Goal: Transaction & Acquisition: Purchase product/service

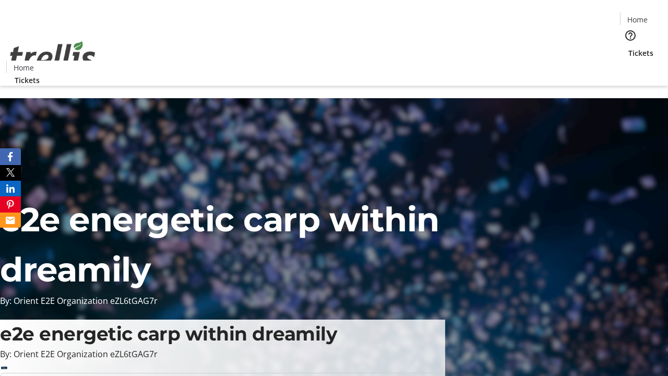
click at [628, 47] on span "Tickets" at bounding box center [640, 52] width 25 height 11
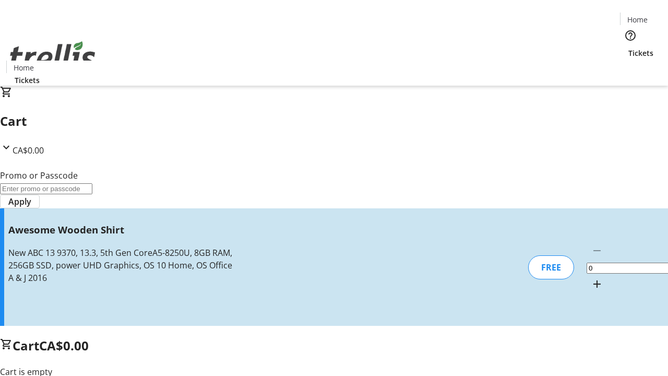
click at [591, 278] on mat-icon "Increment by one" at bounding box center [597, 284] width 13 height 13
type input "1"
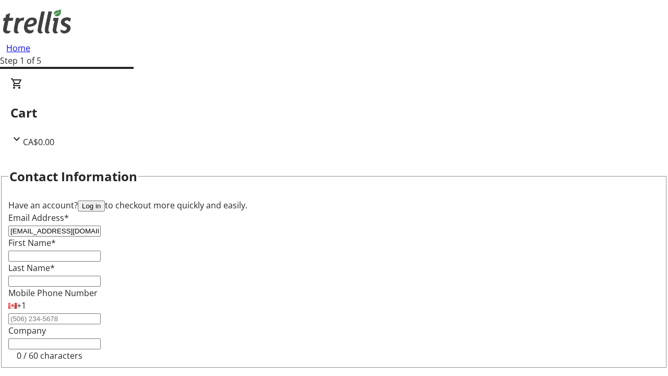
type input "[EMAIL_ADDRESS][DOMAIN_NAME]"
type input "Marlee"
type input "[PERSON_NAME]"
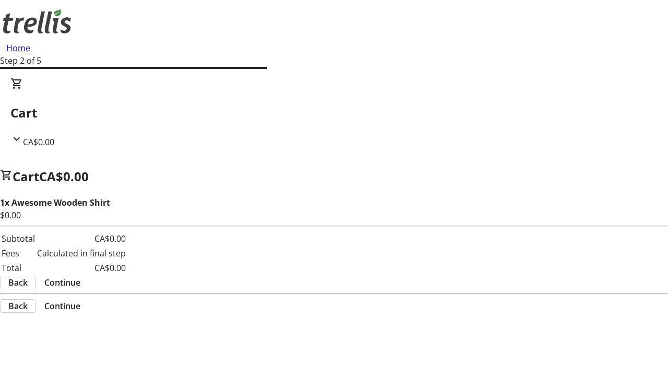
click at [80, 276] on span "Continue" at bounding box center [62, 282] width 36 height 13
